Goal: Information Seeking & Learning: Learn about a topic

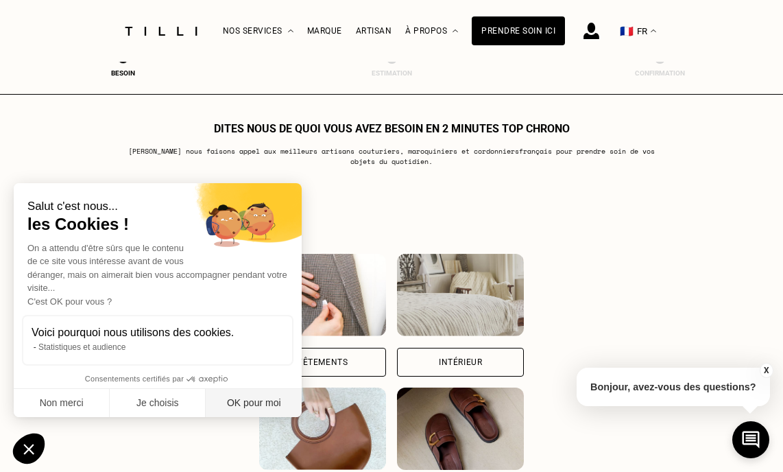
click at [253, 405] on button "OK pour moi" at bounding box center [254, 403] width 96 height 29
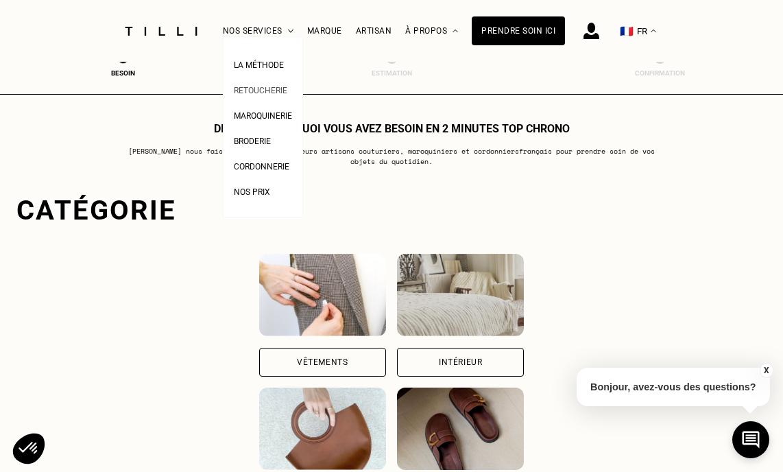
click at [254, 93] on span "Retoucherie" at bounding box center [260, 91] width 53 height 10
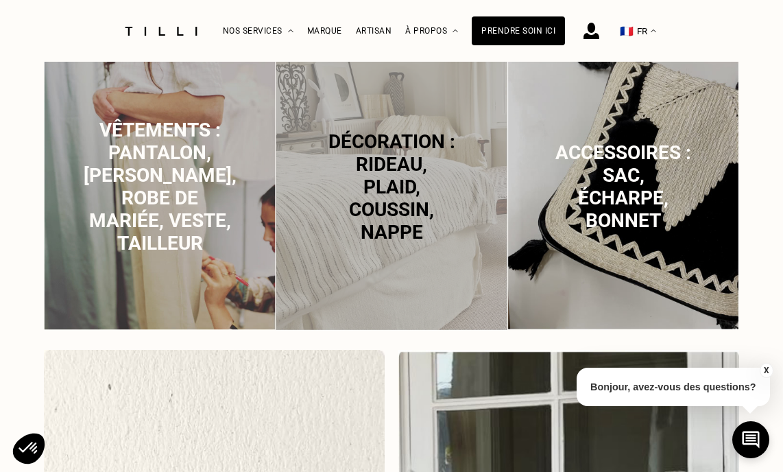
scroll to position [1094, 0]
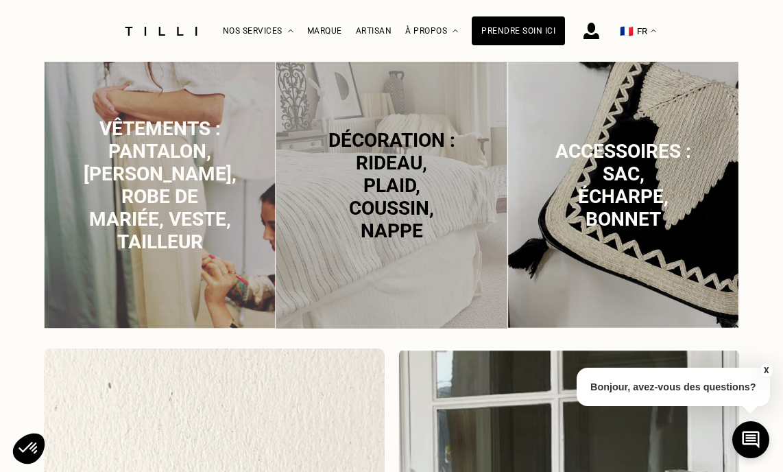
click at [381, 171] on span "Décoration : rideau, plaid, coussin, nappe" at bounding box center [391, 185] width 127 height 113
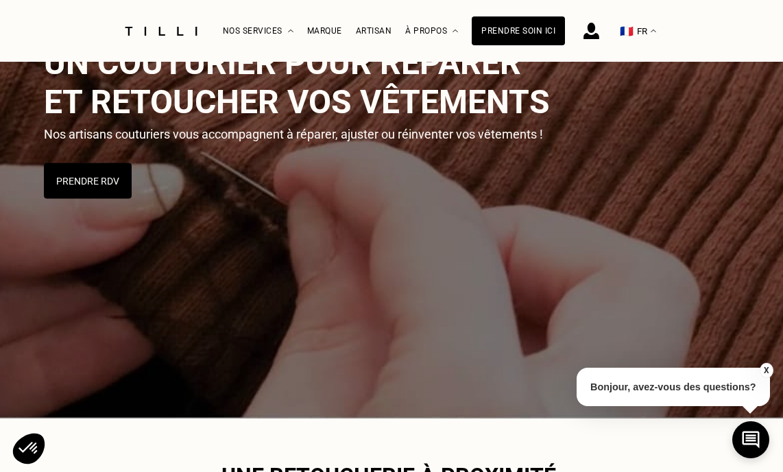
scroll to position [0, 0]
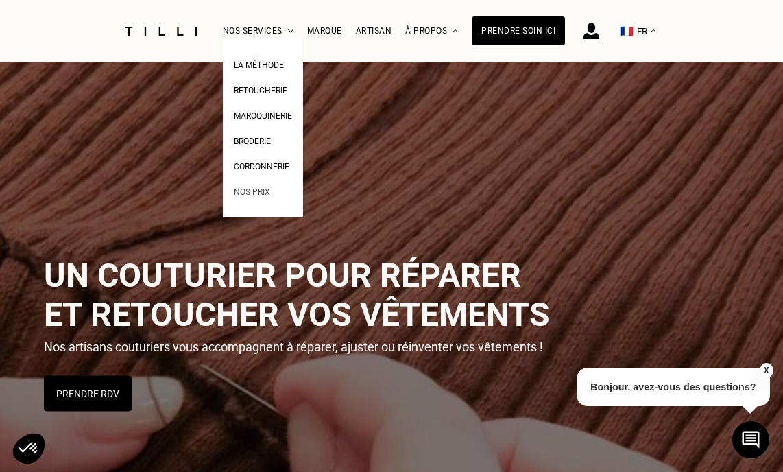
click at [255, 191] on span "Nos prix" at bounding box center [252, 192] width 36 height 10
select select "FR"
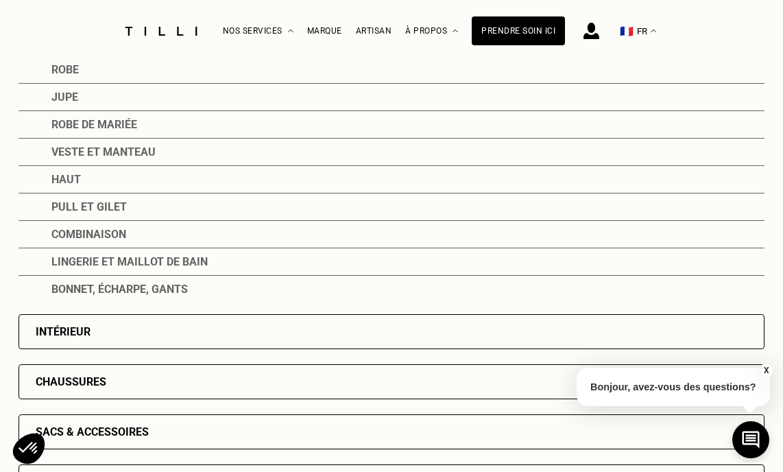
scroll to position [294, 0]
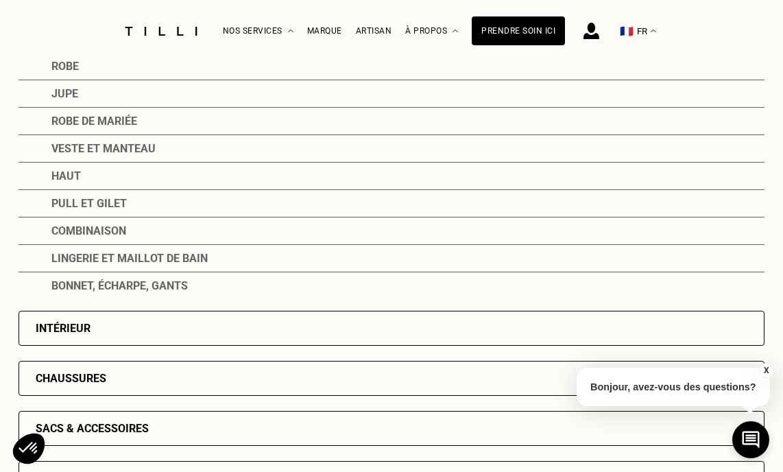
click at [106, 336] on div "Intérieur" at bounding box center [392, 328] width 746 height 35
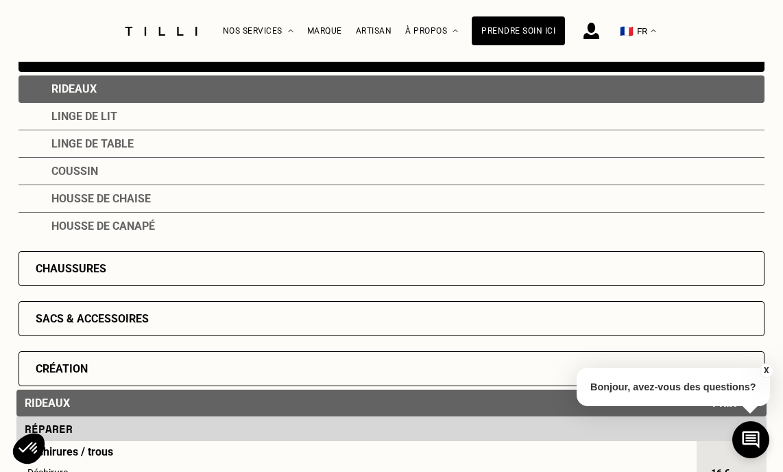
click at [91, 232] on div "Housse de canapé" at bounding box center [392, 226] width 746 height 27
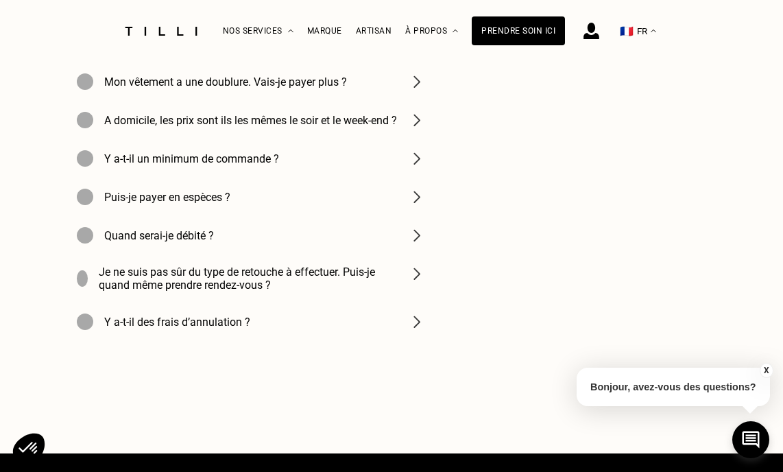
scroll to position [1859, 0]
